Goal: Transaction & Acquisition: Purchase product/service

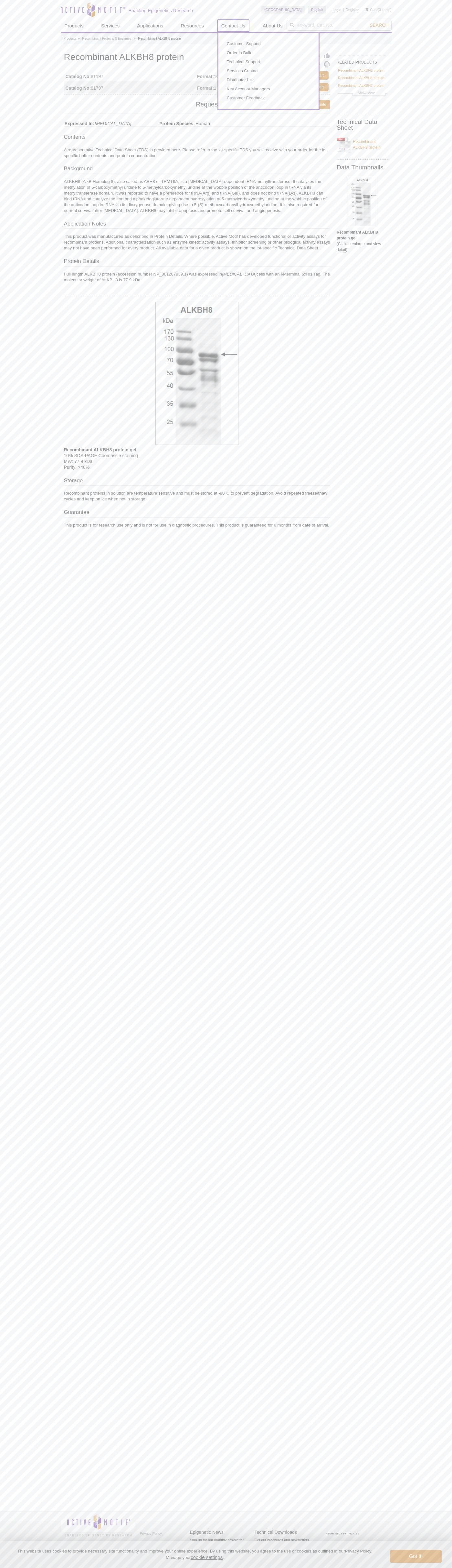
click at [233, 26] on link "Contact Us" at bounding box center [232, 26] width 31 height 12
click at [314, 76] on link "Add to Cart" at bounding box center [314, 76] width 29 height 9
